Goal: Task Accomplishment & Management: Complete application form

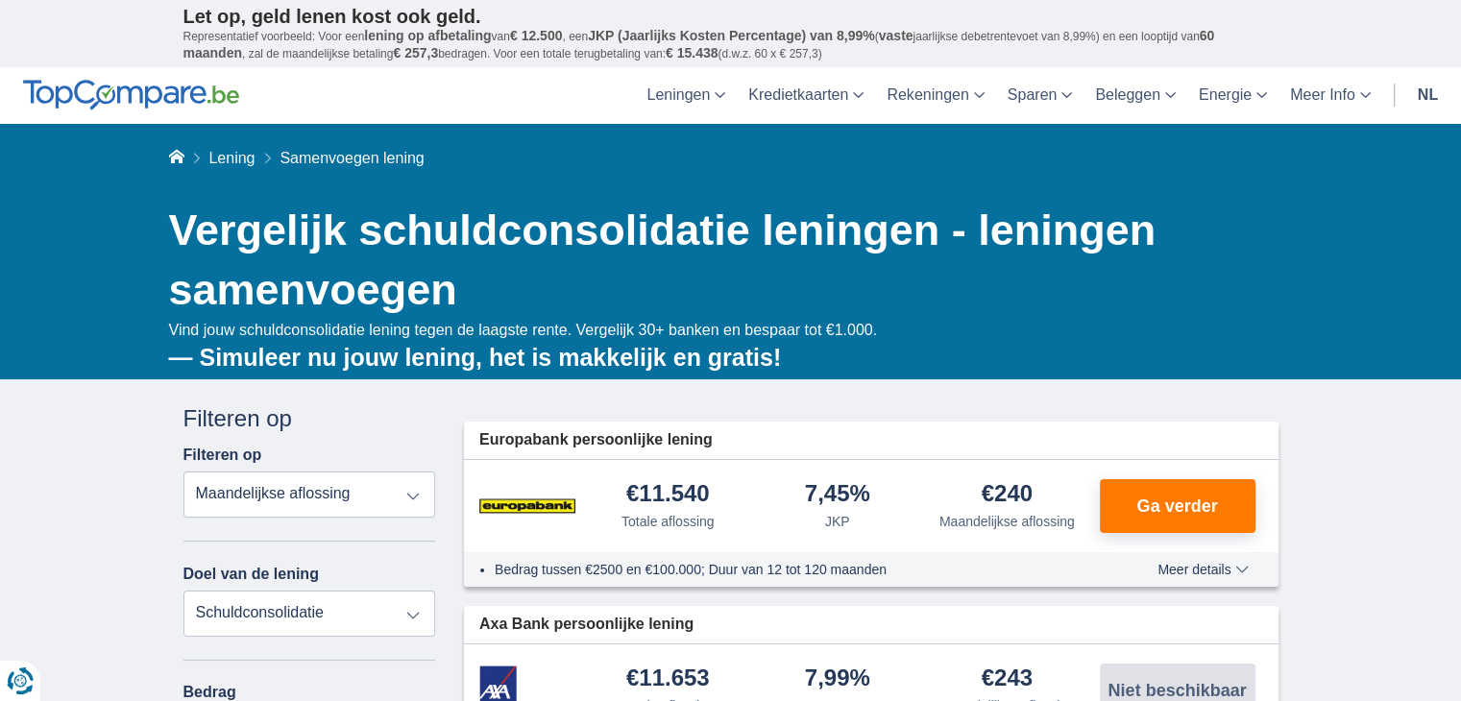
click at [413, 493] on select "Totale aflossing JKP Maandelijkse aflossing" at bounding box center [309, 494] width 253 height 46
click at [411, 608] on select "Persoonlijke lening Auto Moto / fiets Mobilhome / caravan Renovatie Energie Sch…" at bounding box center [309, 614] width 253 height 46
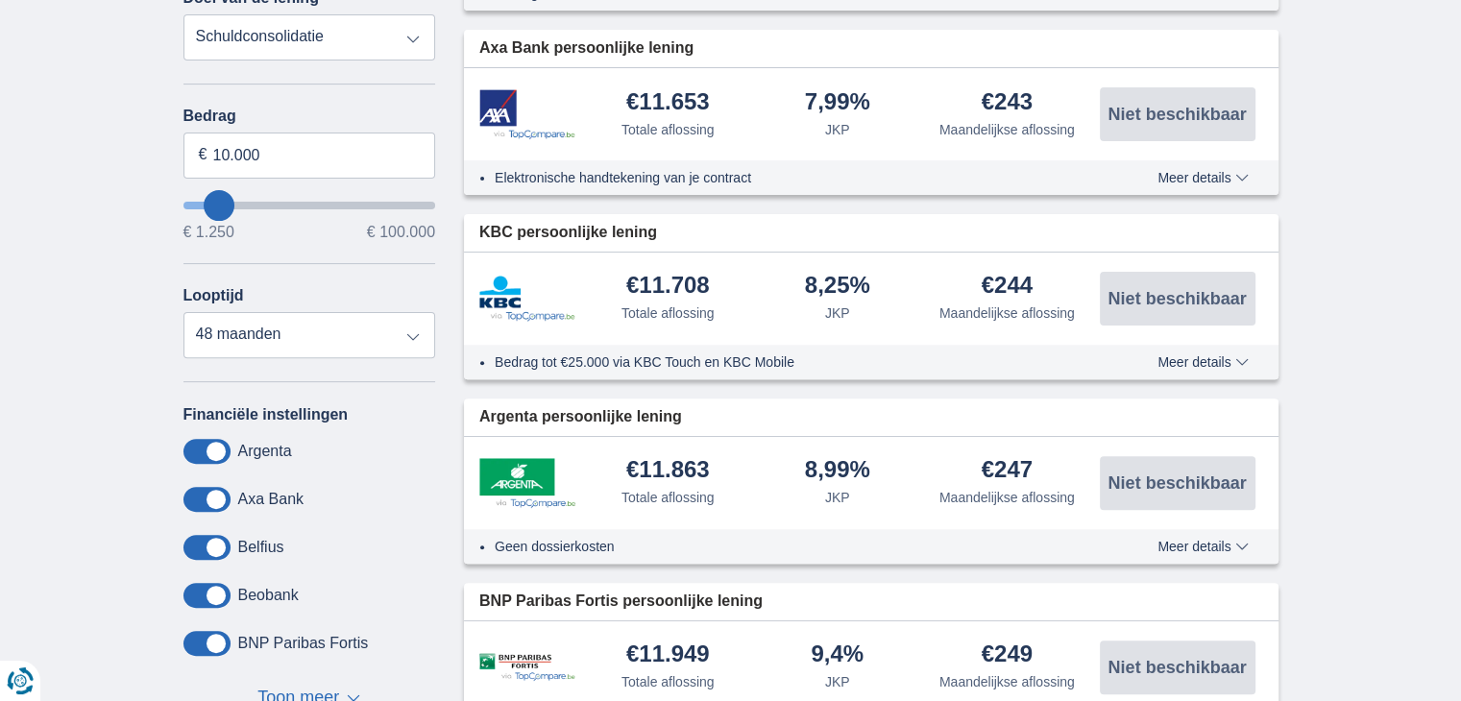
scroll to position [588, 0]
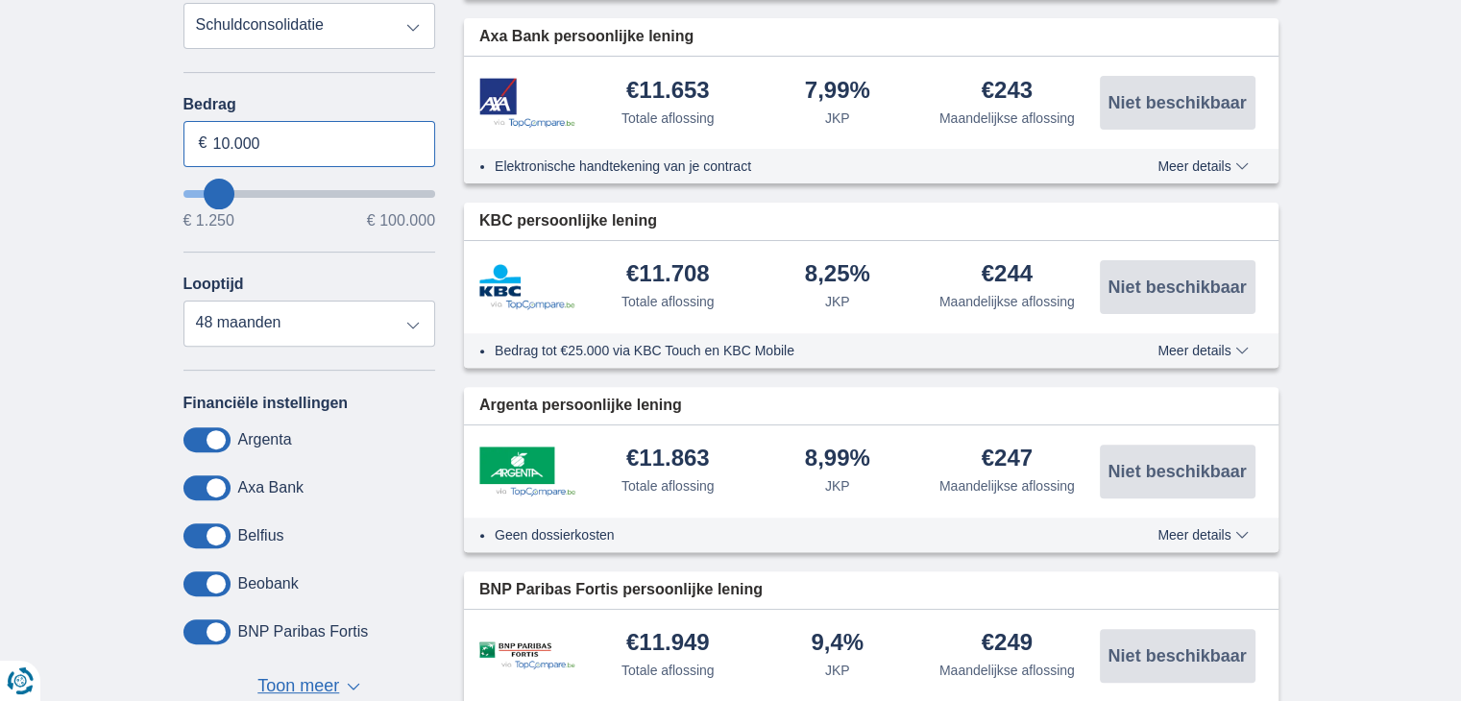
click at [217, 137] on input "10.000" at bounding box center [309, 144] width 253 height 46
type input "20.000"
type input "20250"
select select "84"
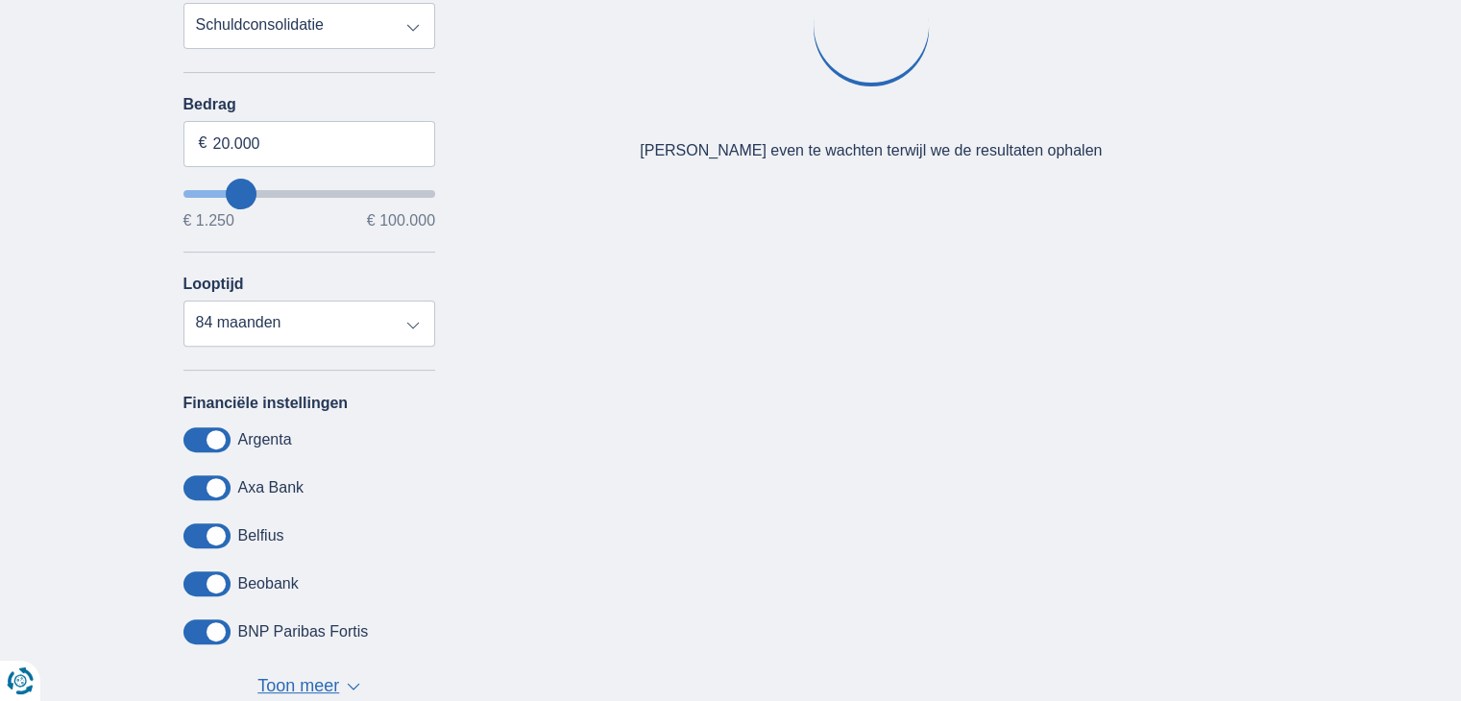
click at [113, 306] on div "× widget.non-eligible-application.title widget.non-eligible-application.text no…" at bounding box center [730, 283] width 1461 height 982
